Goal: Task Accomplishment & Management: Use online tool/utility

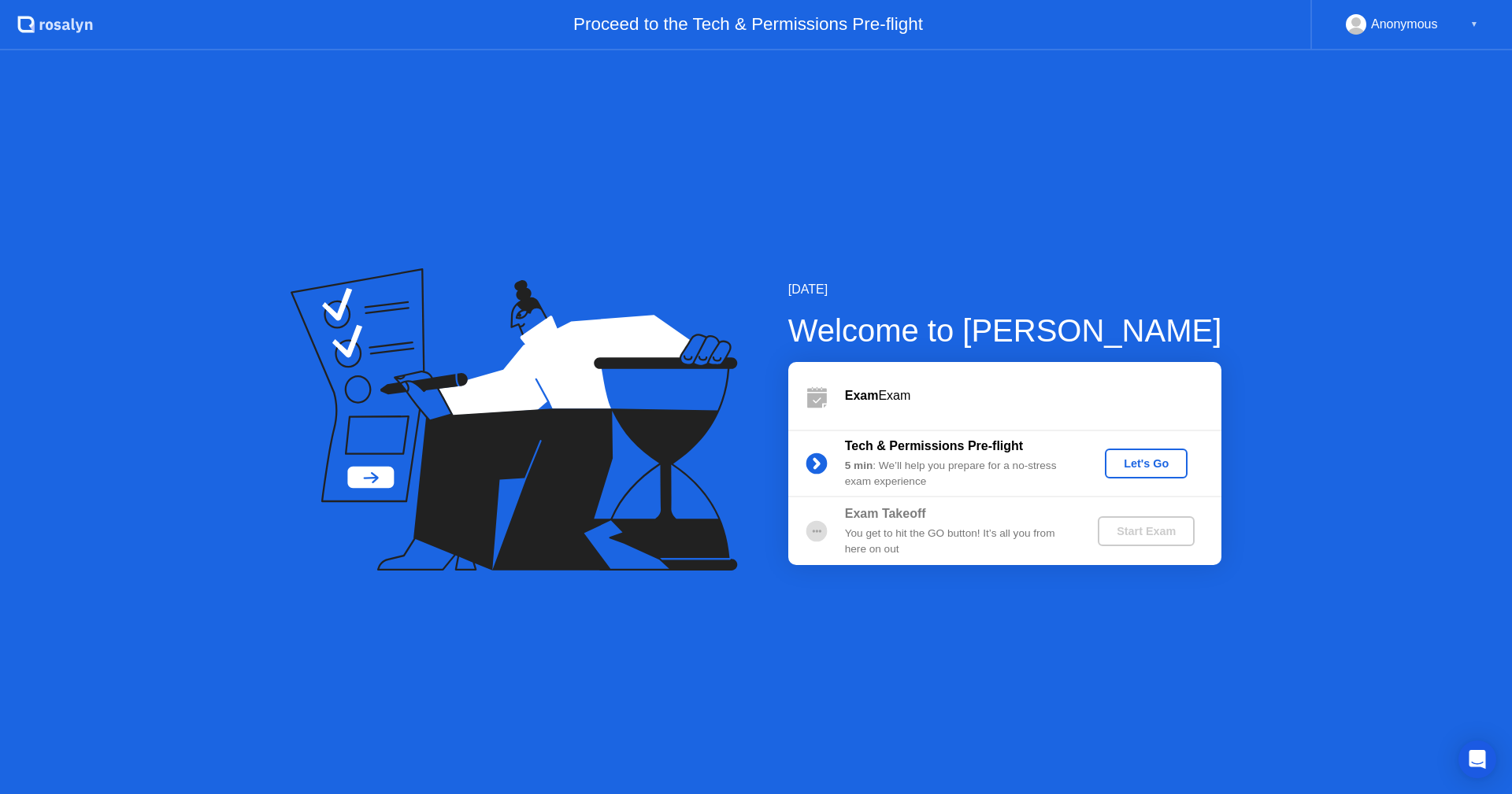
click at [1148, 457] on div "Let's Go" at bounding box center [1146, 463] width 70 height 12
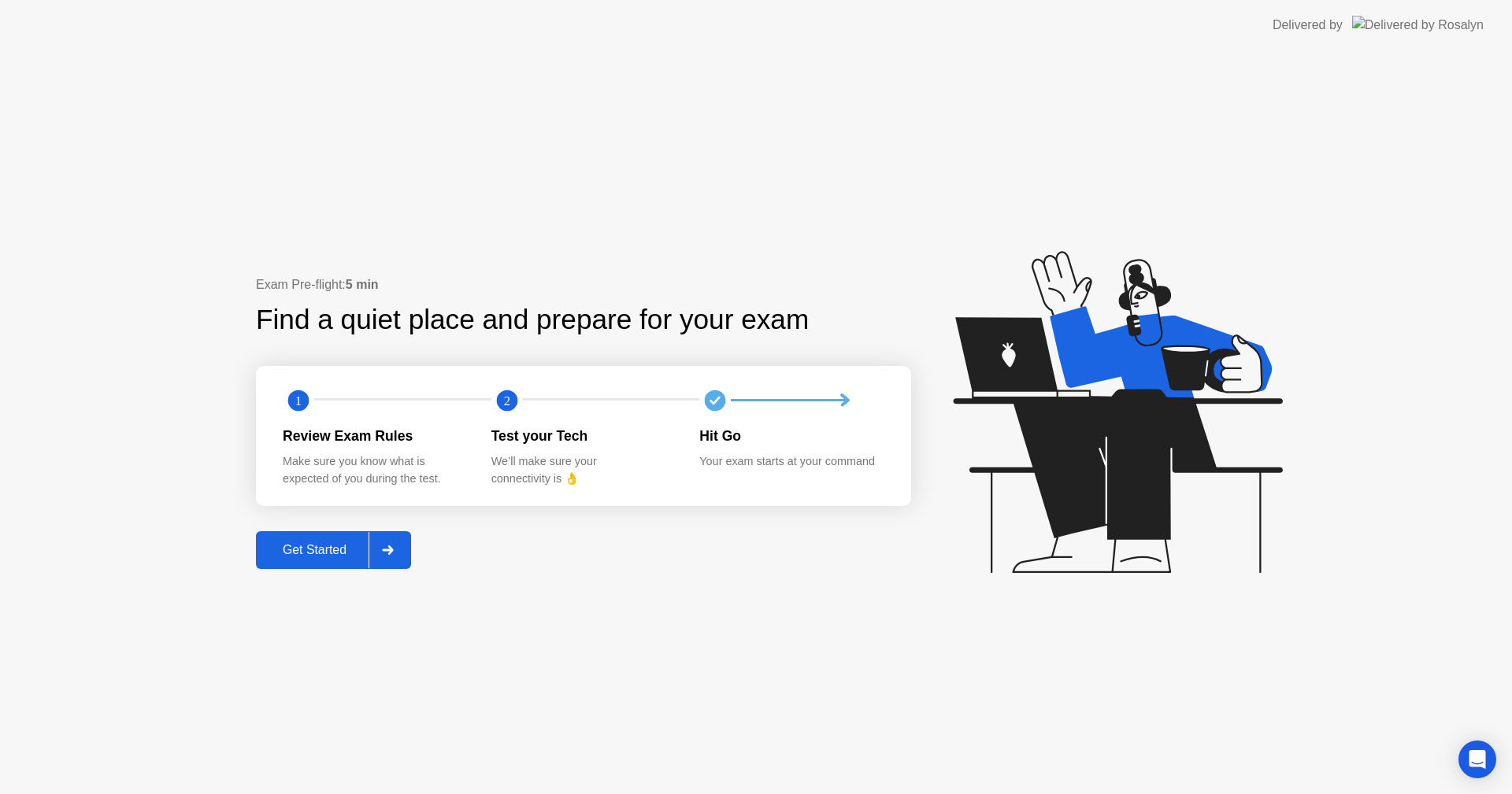
click at [280, 550] on div "Get Started" at bounding box center [314, 549] width 108 height 14
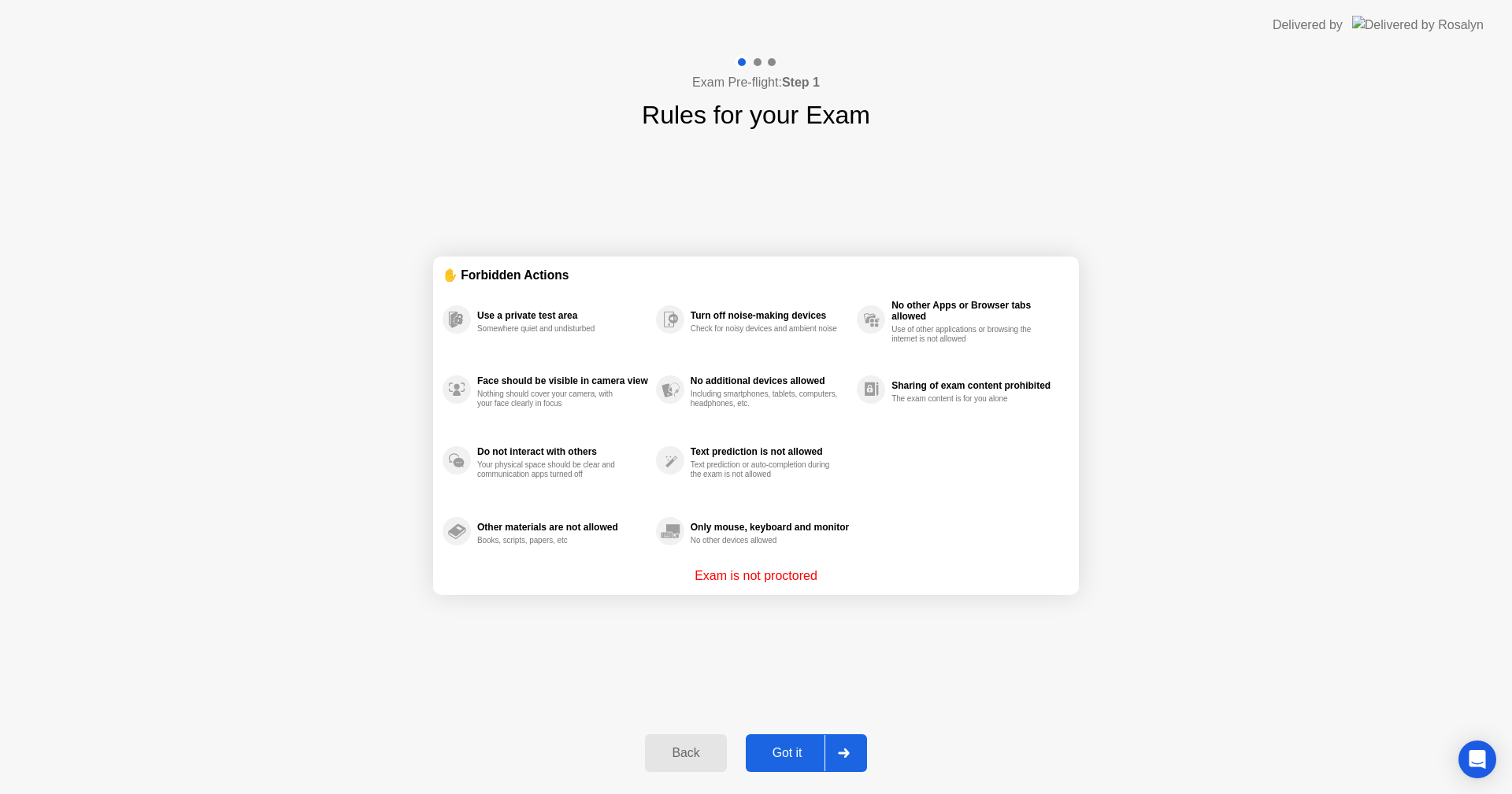
click at [788, 752] on div "Got it" at bounding box center [787, 752] width 74 height 14
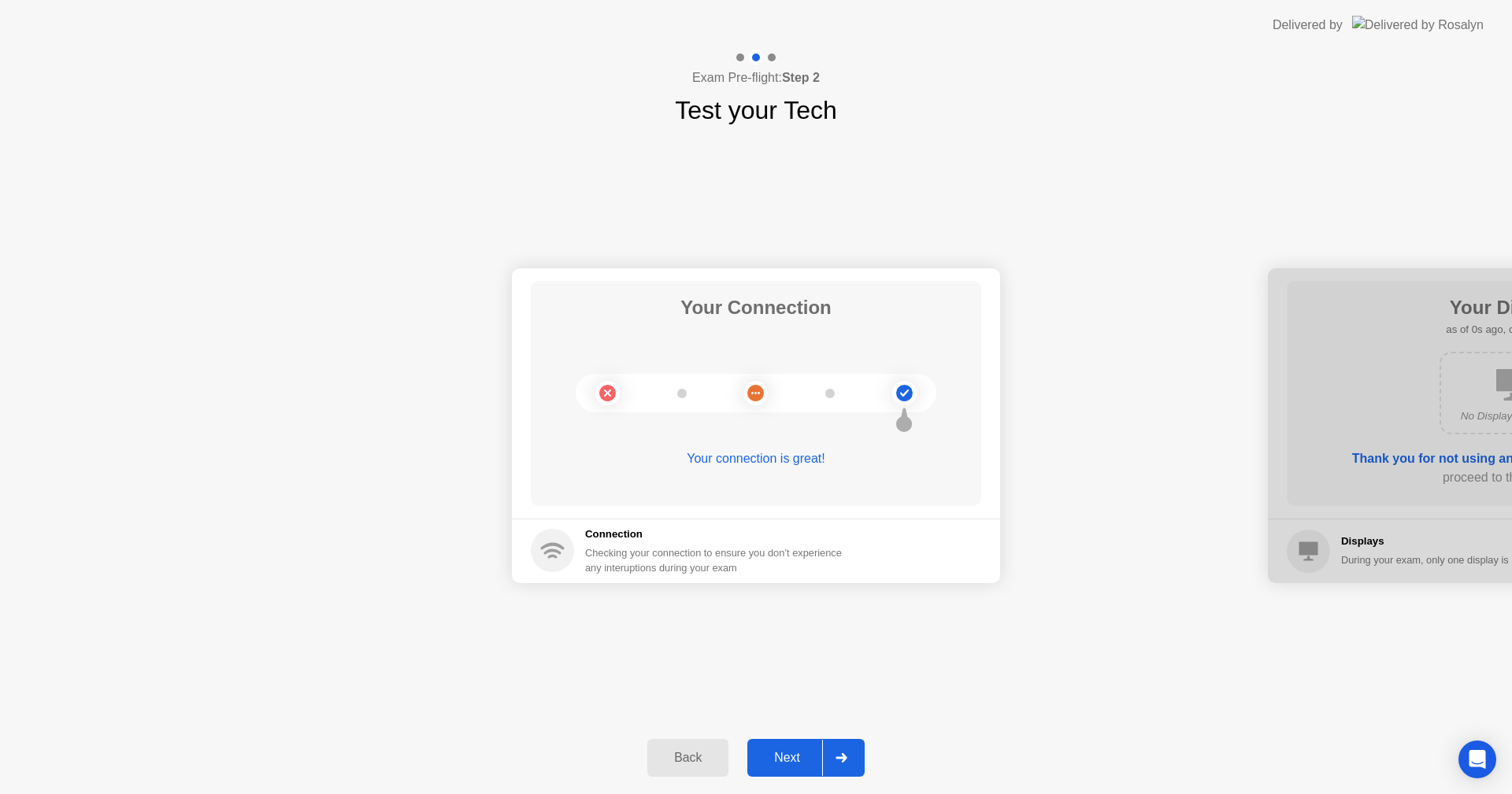
click at [790, 765] on div "Next" at bounding box center [787, 757] width 70 height 14
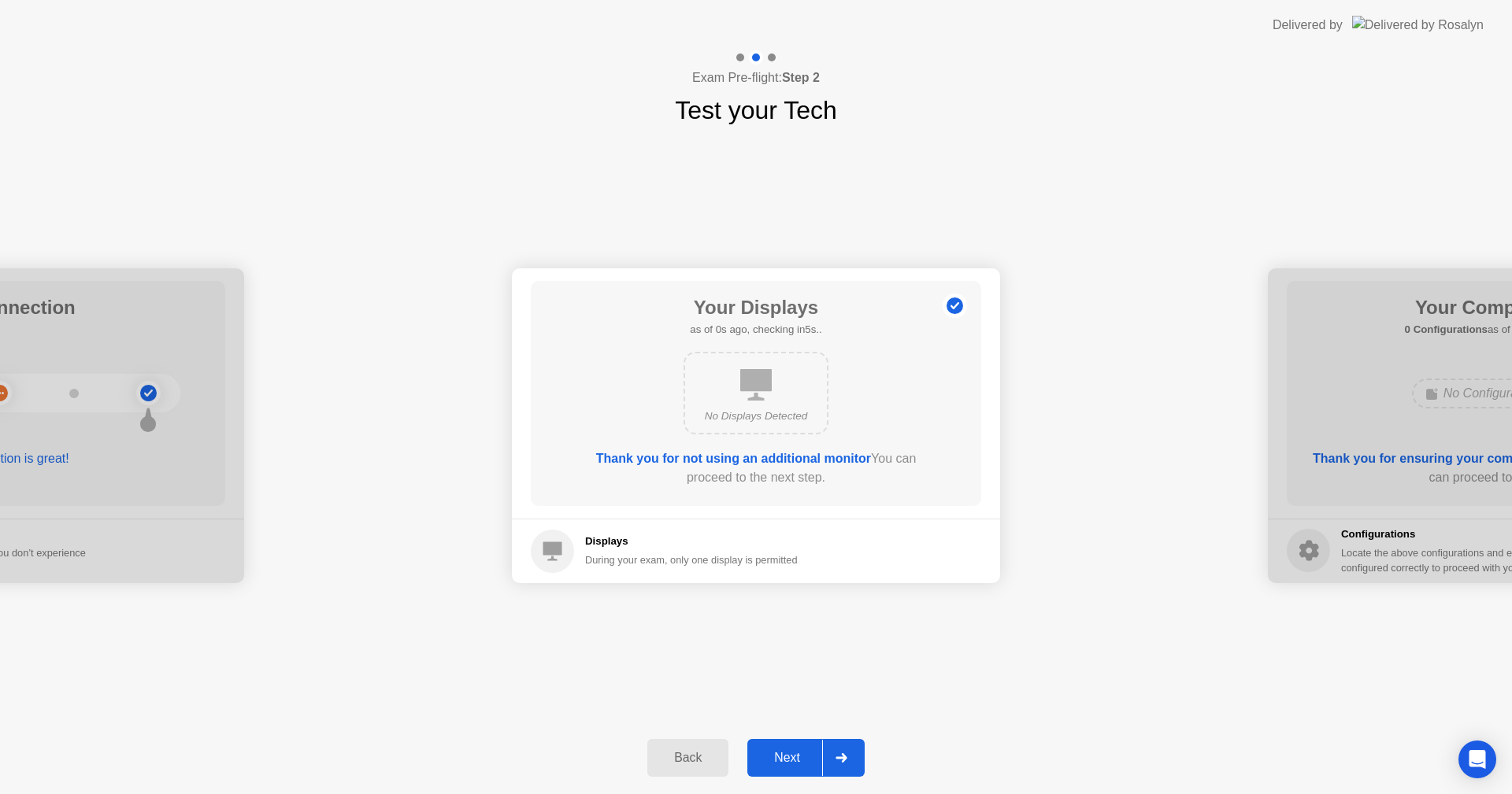
click at [785, 756] on div "Next" at bounding box center [787, 757] width 70 height 14
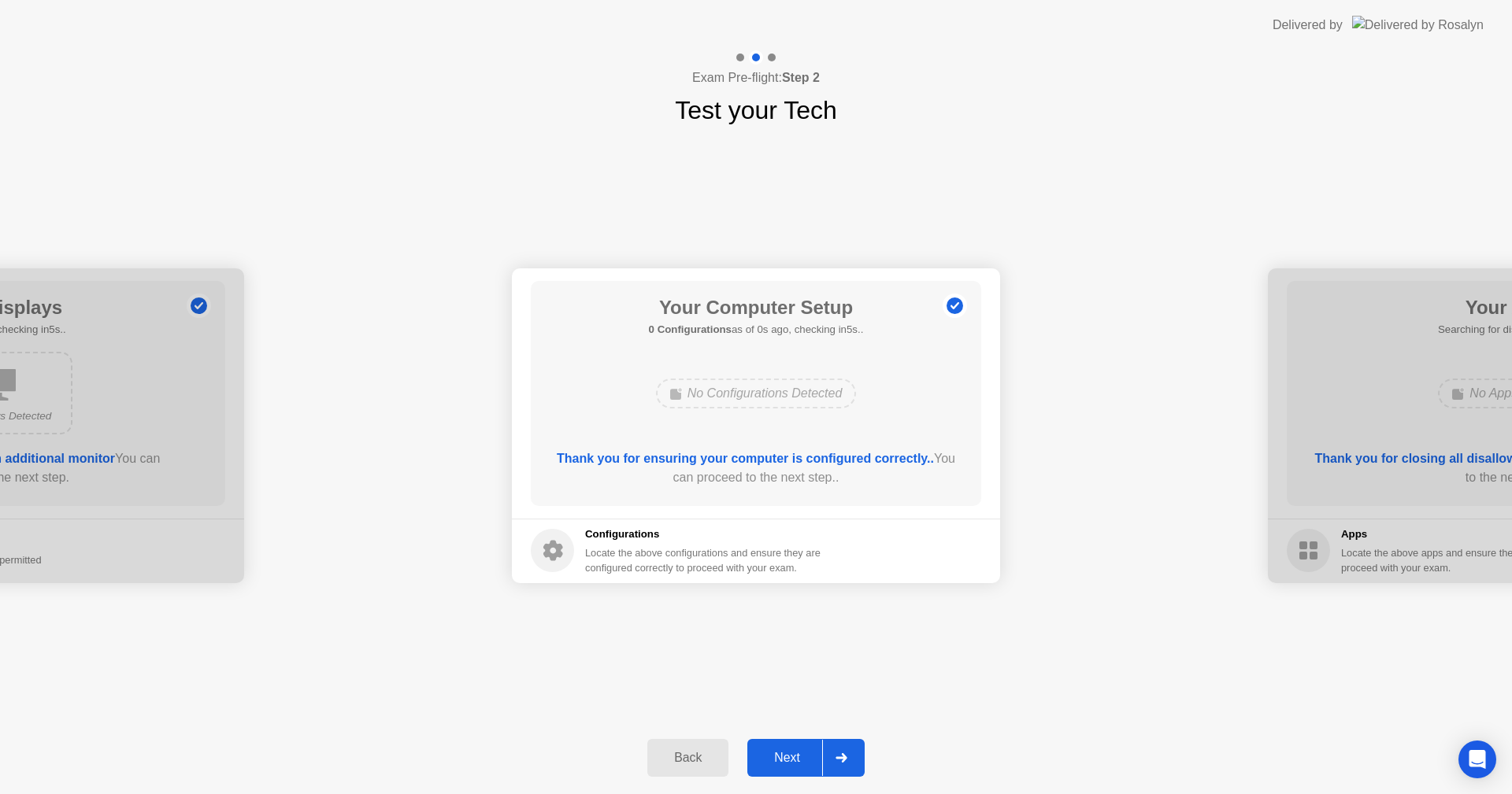
click at [785, 756] on div "Next" at bounding box center [787, 757] width 70 height 14
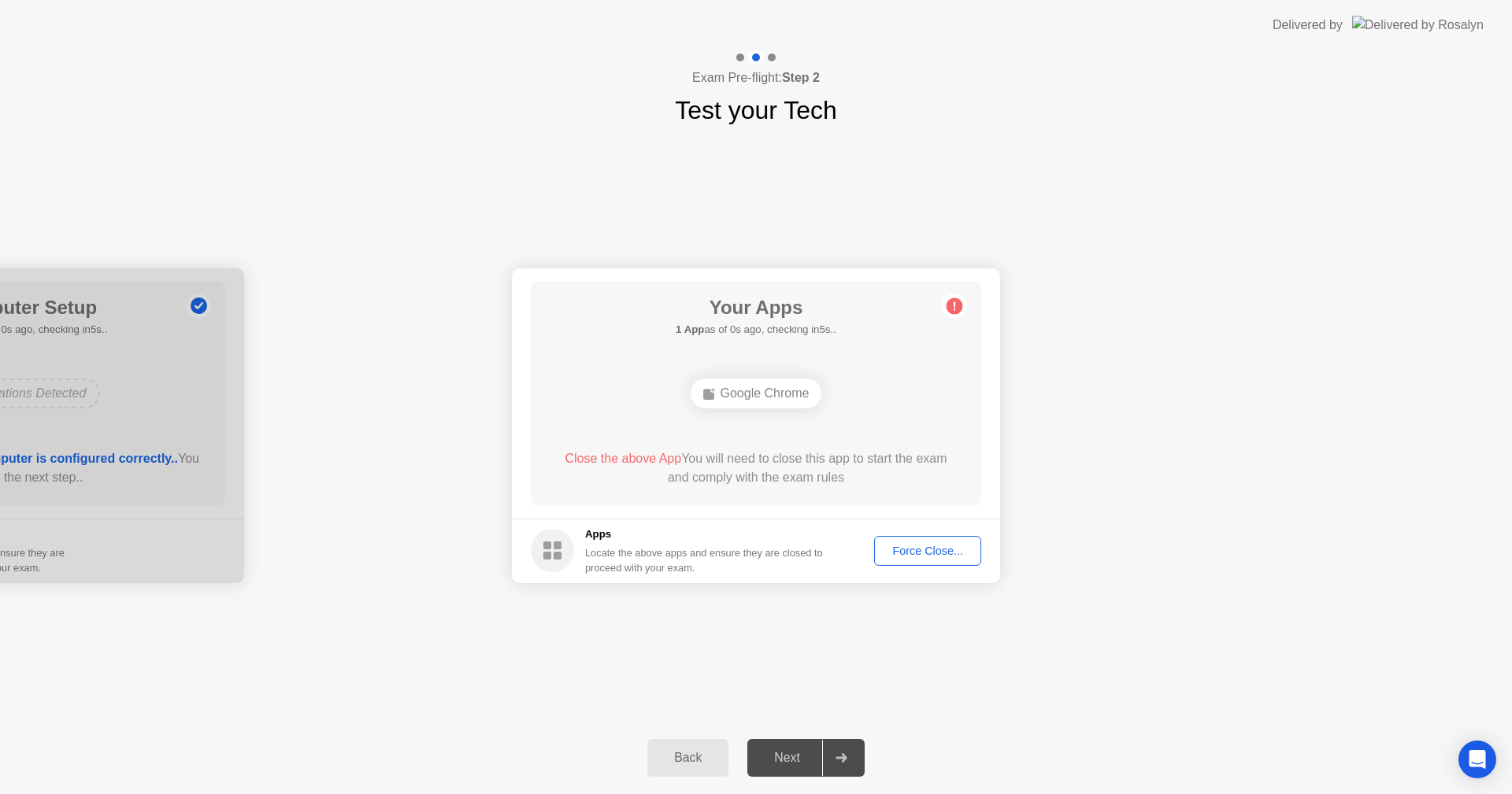
click at [785, 756] on div "Next" at bounding box center [787, 757] width 70 height 14
click at [908, 549] on div "Force Close..." at bounding box center [927, 550] width 96 height 12
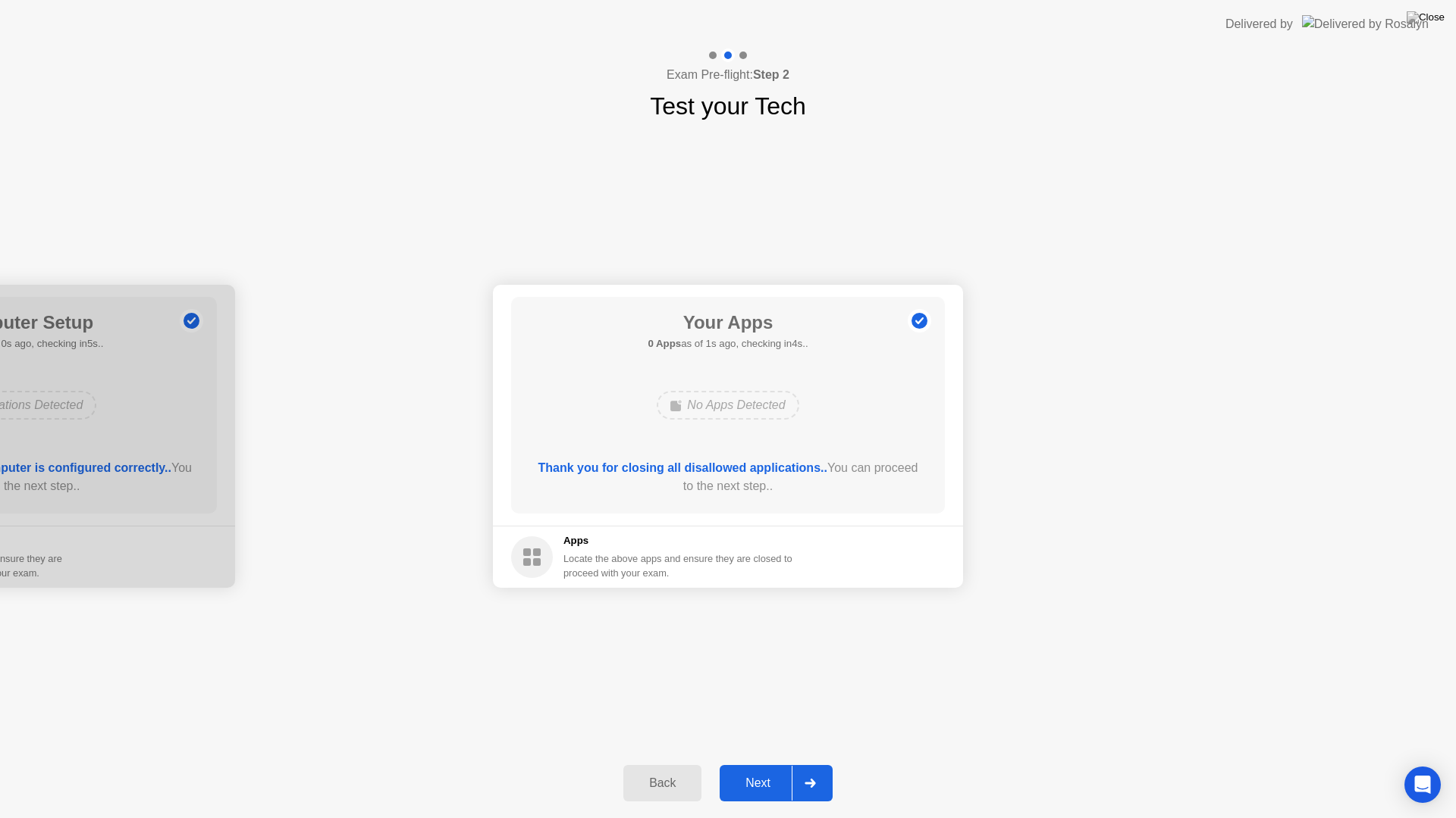
click at [749, 763] on div "Next" at bounding box center [758, 783] width 67 height 14
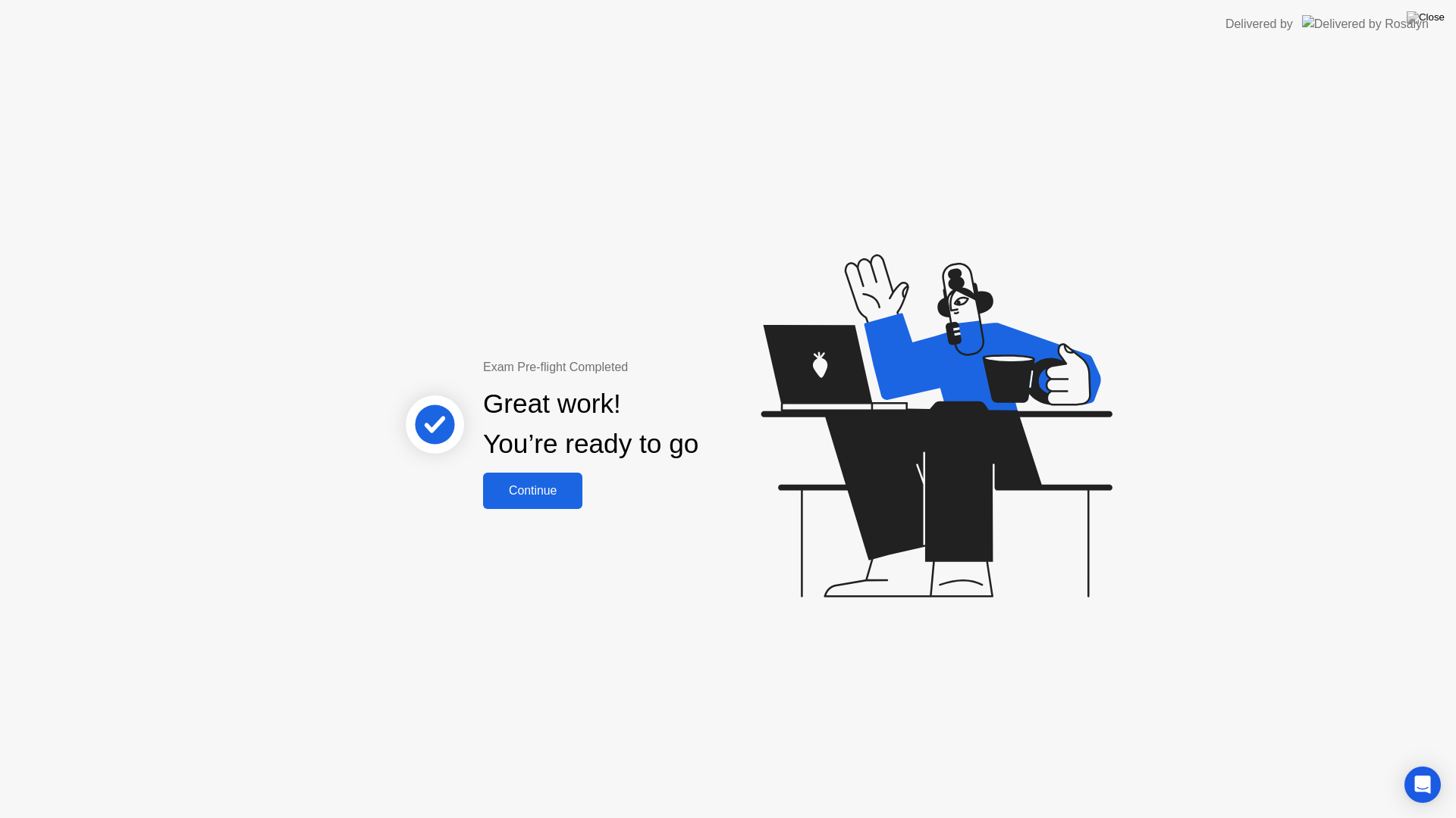
click at [518, 492] on div "Continue" at bounding box center [532, 491] width 90 height 14
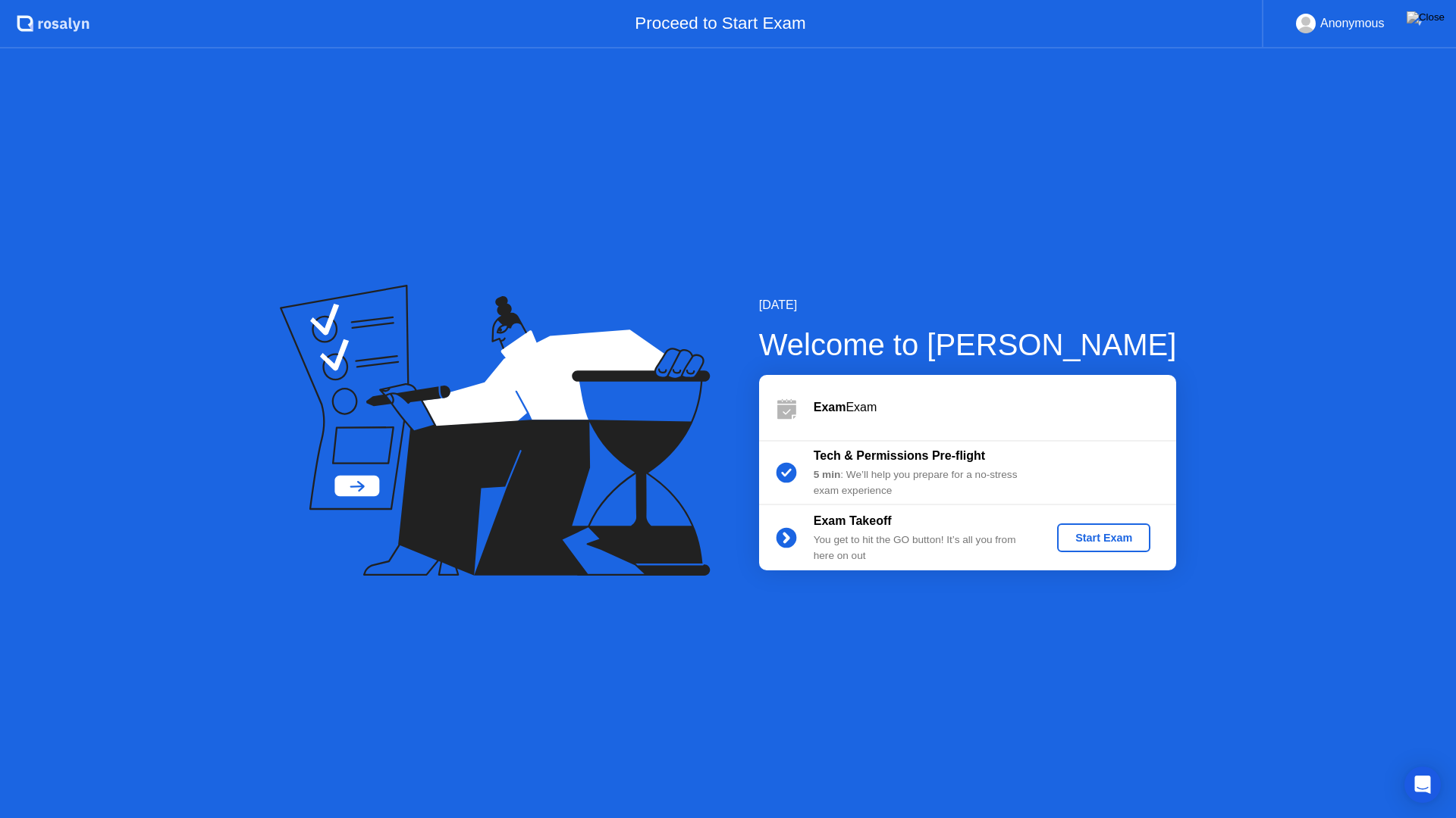
click at [1114, 534] on div "Start Exam" at bounding box center [1103, 537] width 81 height 12
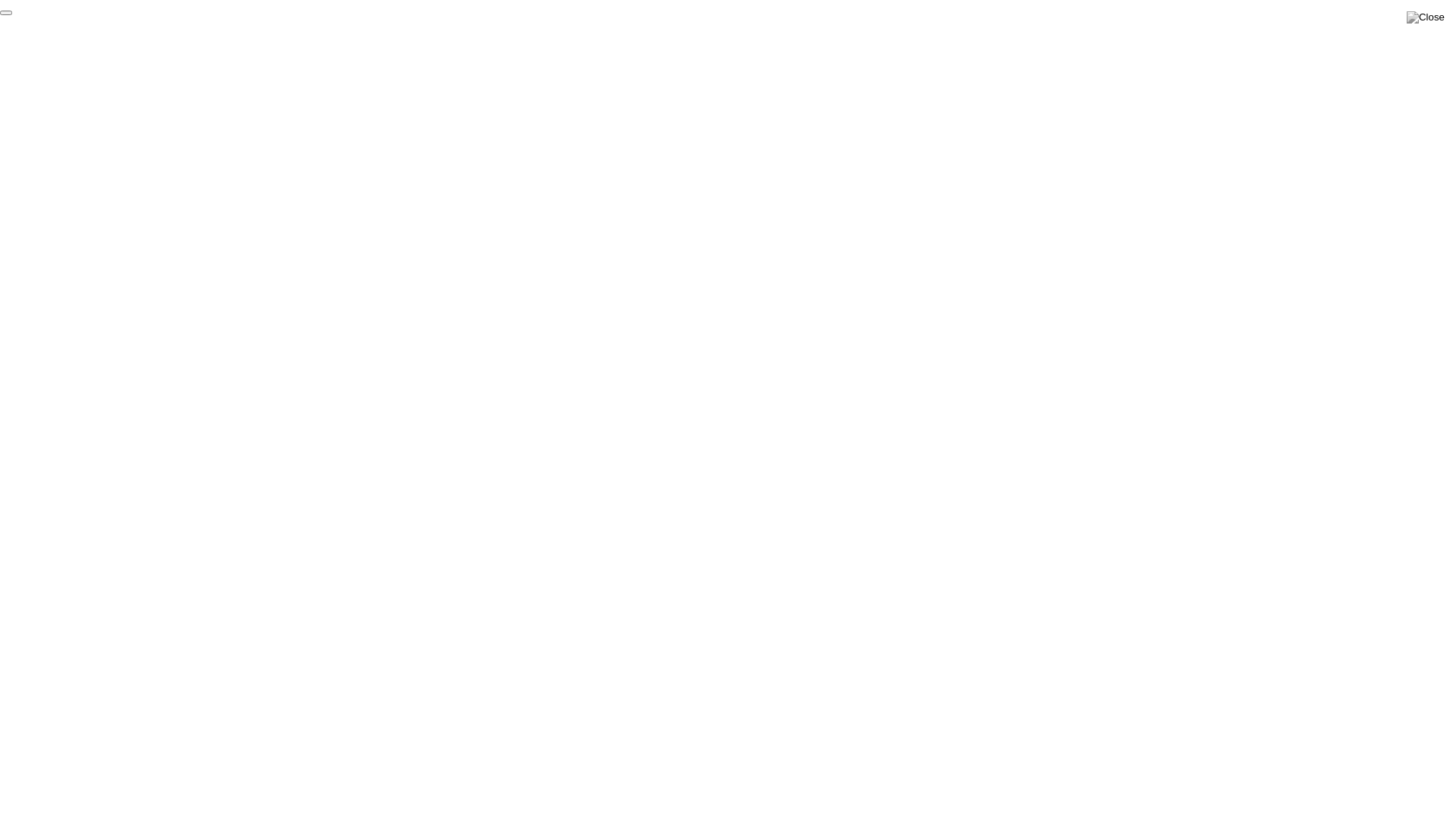
click div "End Proctoring Session"
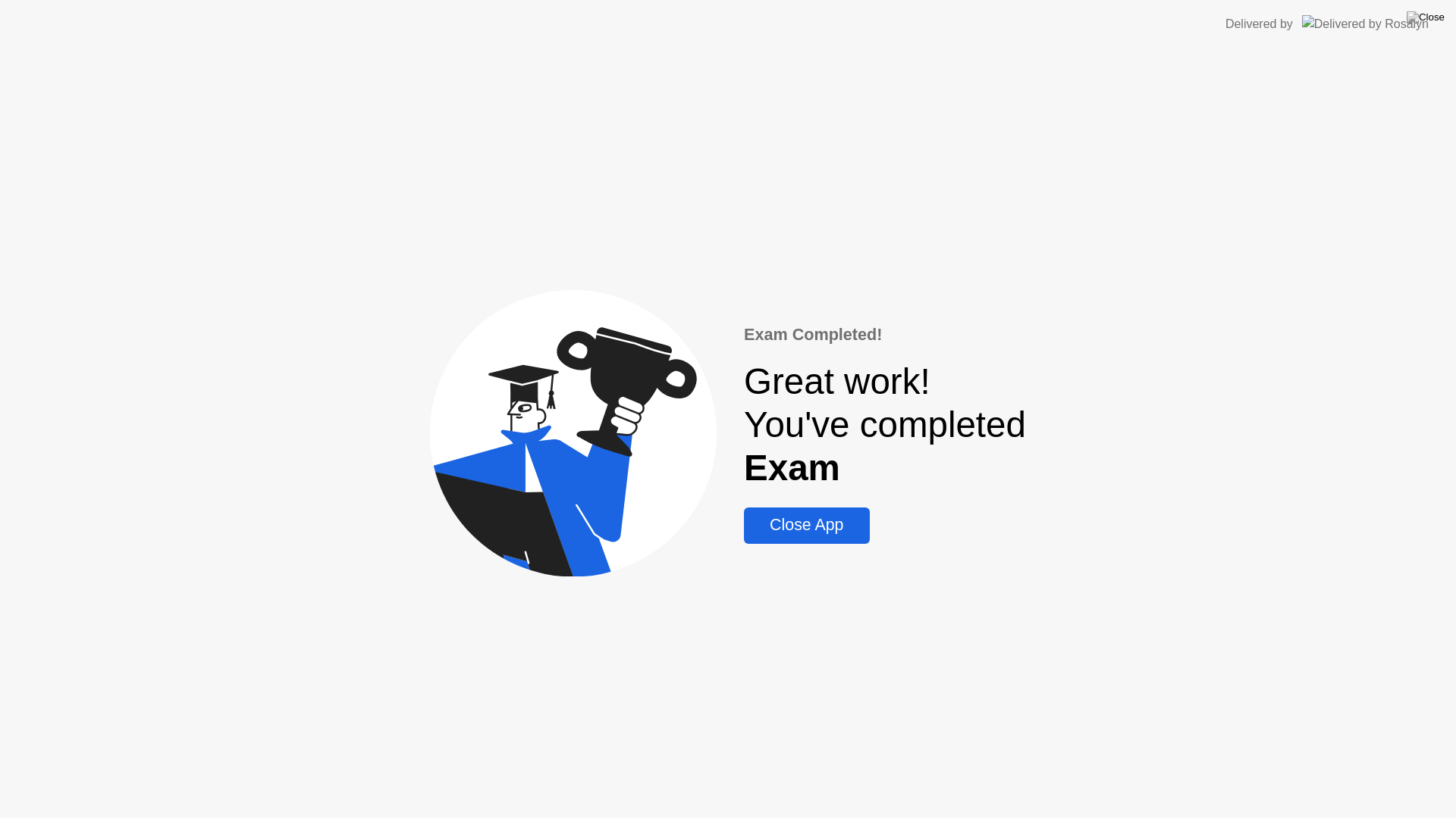
click at [796, 531] on div "Close App" at bounding box center [807, 525] width 116 height 19
